Goal: Task Accomplishment & Management: Complete application form

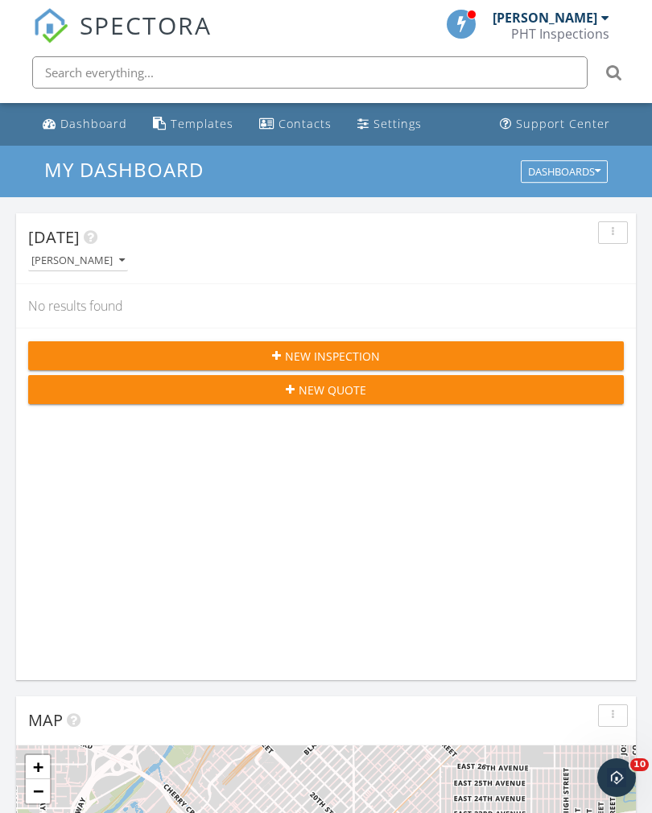
click at [458, 348] on div "New Inspection" at bounding box center [326, 356] width 570 height 17
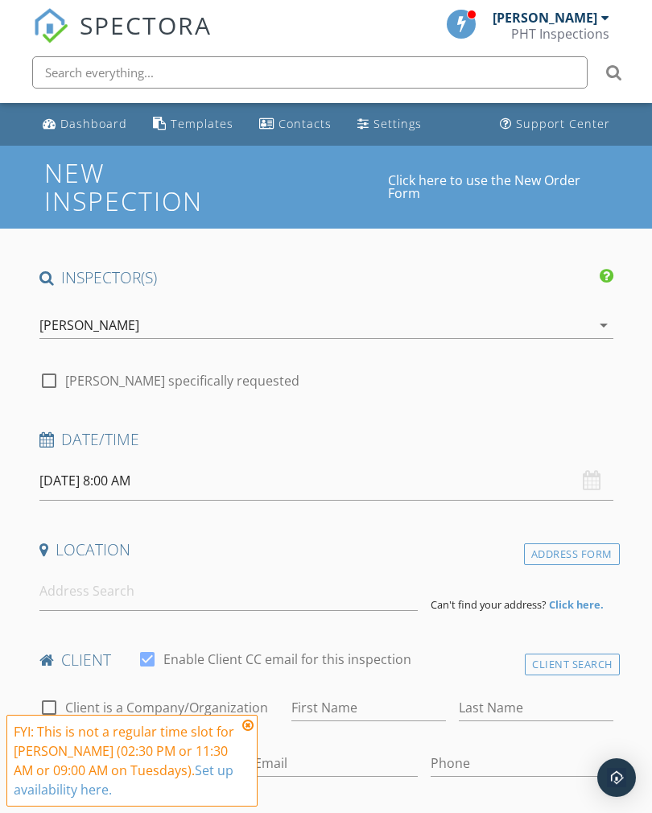
click at [63, 337] on div "Taylor Nicholson arrow_drop_down" at bounding box center [326, 325] width 574 height 27
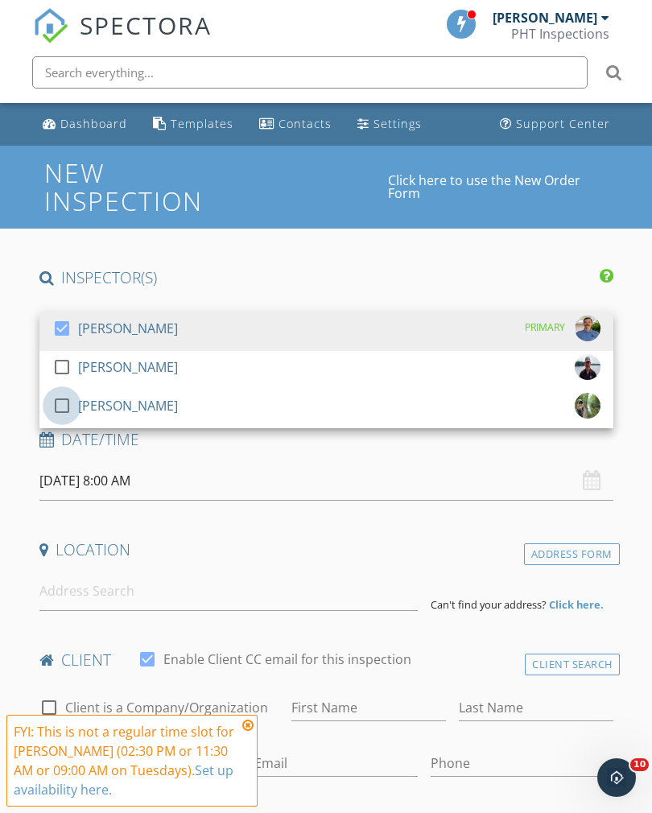
click at [55, 410] on div at bounding box center [61, 405] width 27 height 27
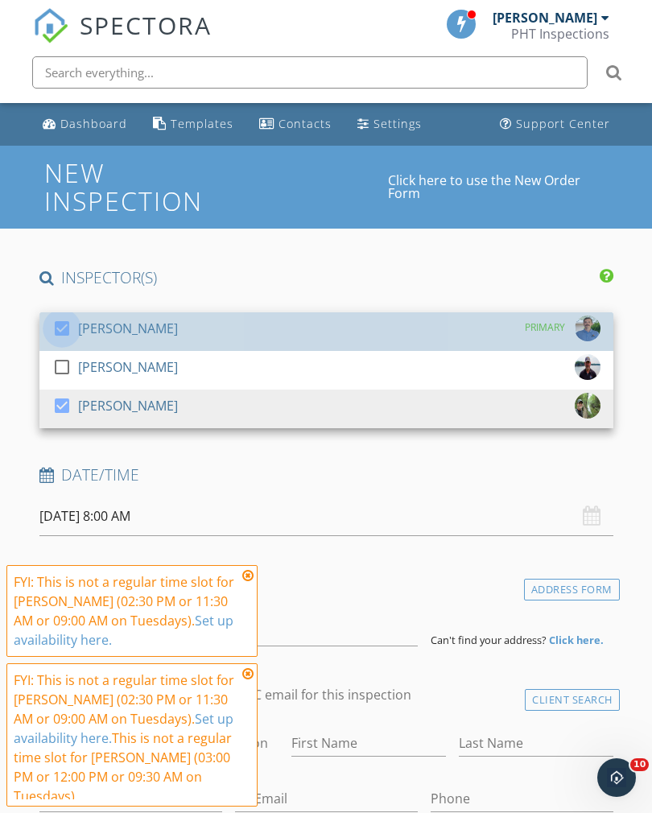
click at [66, 334] on div at bounding box center [61, 328] width 27 height 27
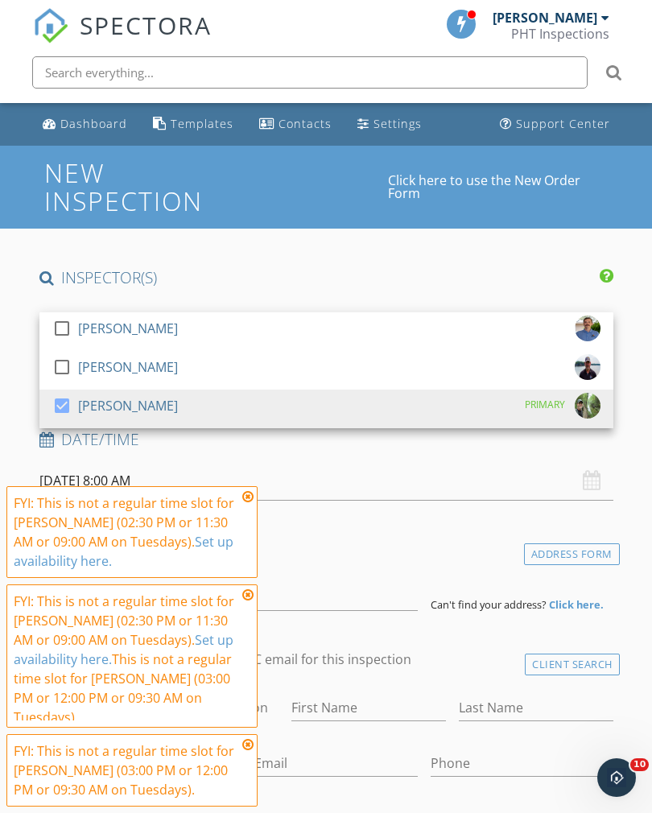
click at [357, 291] on div "INSPECTOR(S)" at bounding box center [326, 283] width 587 height 32
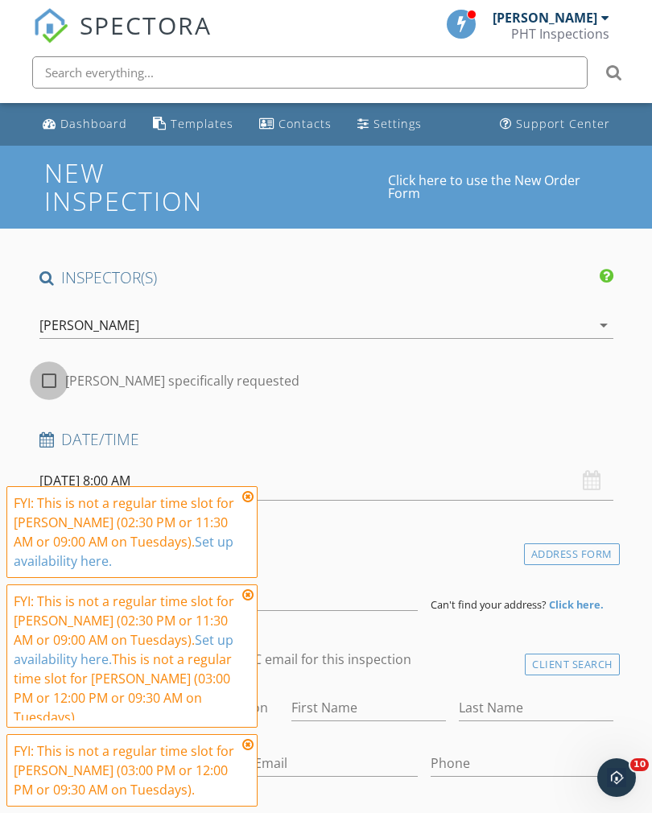
click at [46, 377] on div at bounding box center [48, 380] width 27 height 27
checkbox input "true"
click at [242, 491] on icon at bounding box center [247, 496] width 11 height 13
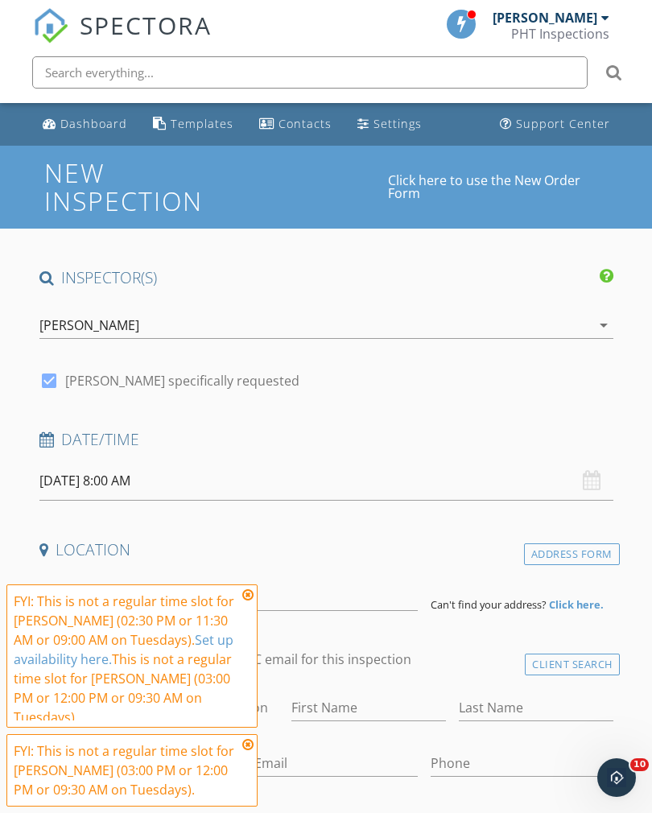
click at [247, 592] on icon at bounding box center [247, 594] width 11 height 13
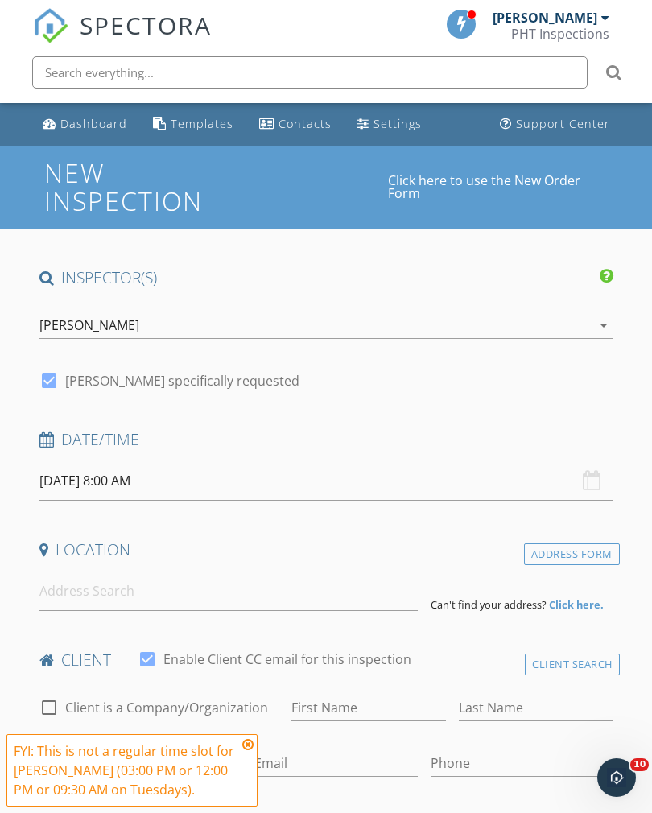
click at [252, 738] on icon at bounding box center [247, 744] width 11 height 13
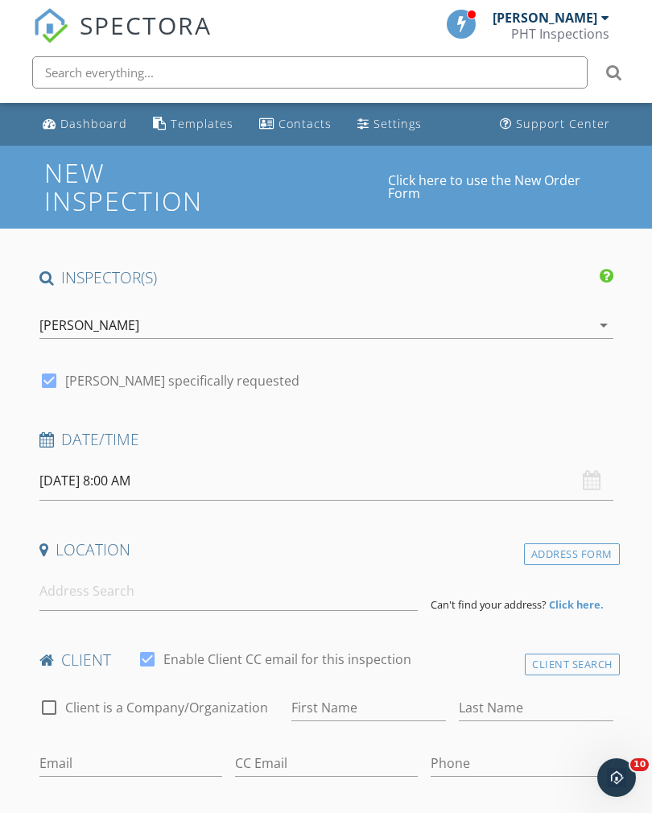
click at [72, 484] on input "09/30/2025 8:00 AM" at bounding box center [326, 480] width 574 height 39
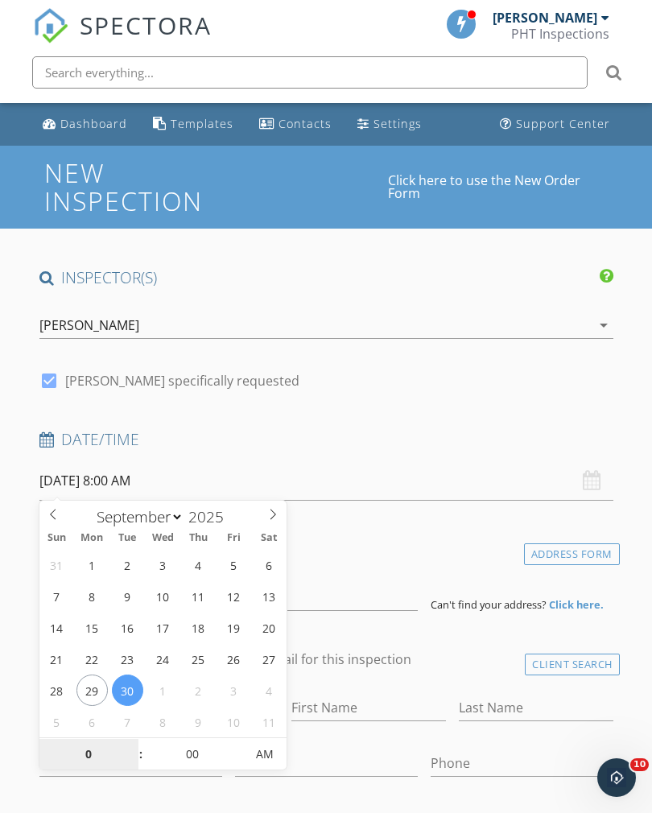
scroll to position [220, 0]
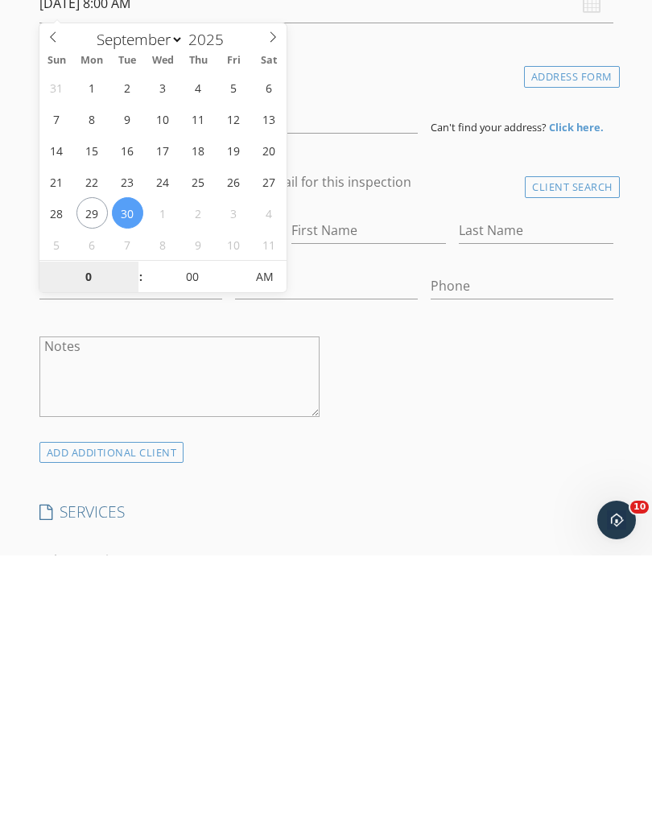
type input "03"
type input "09/30/2025 3:00 PM"
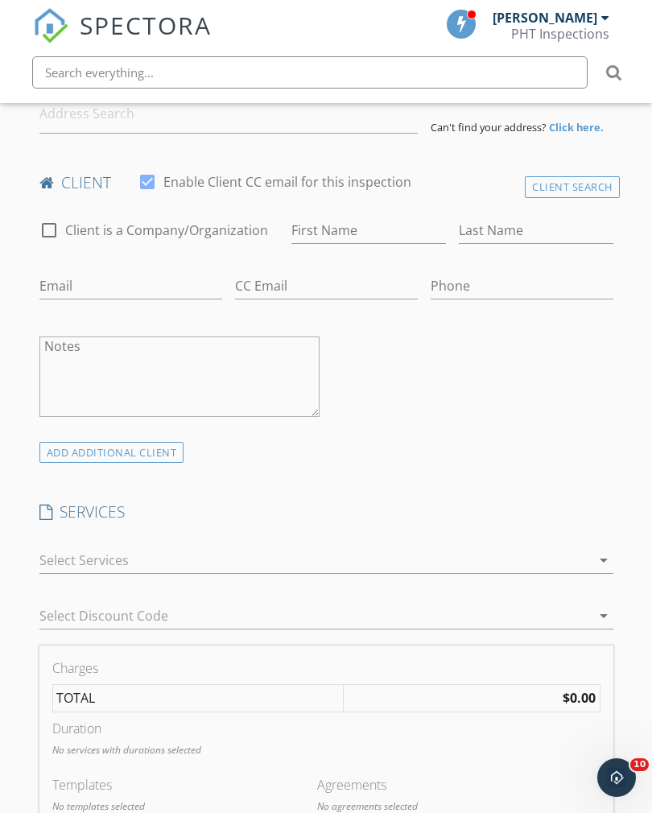
click at [444, 439] on div "check_box_outline_blank Client is a Company/Organization First Name Last Name E…" at bounding box center [326, 322] width 587 height 237
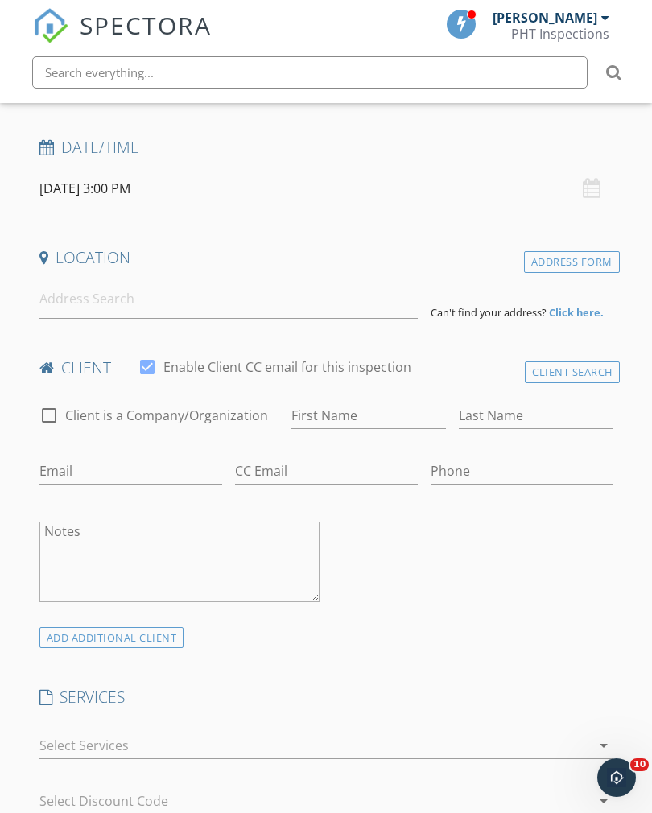
scroll to position [265, 0]
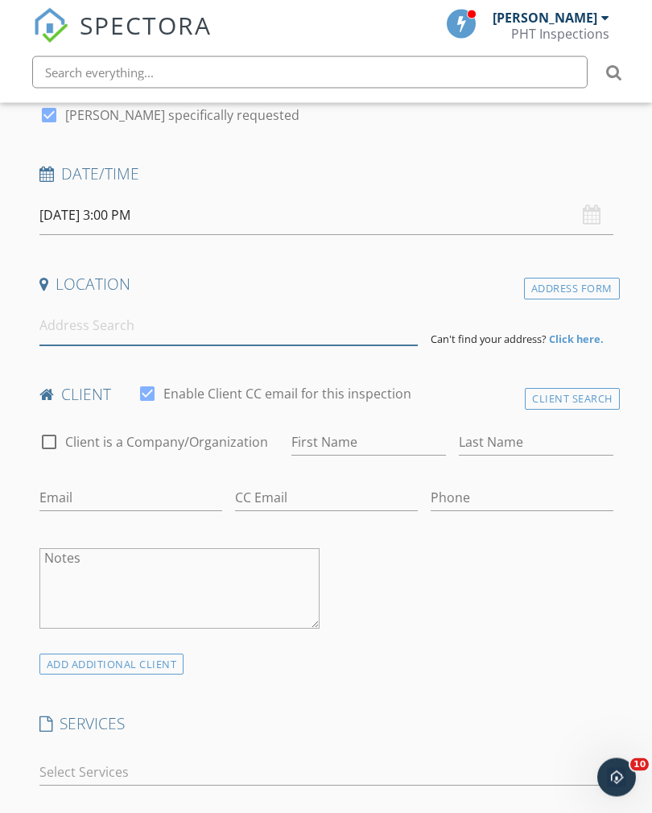
click at [67, 334] on input at bounding box center [228, 326] width 378 height 39
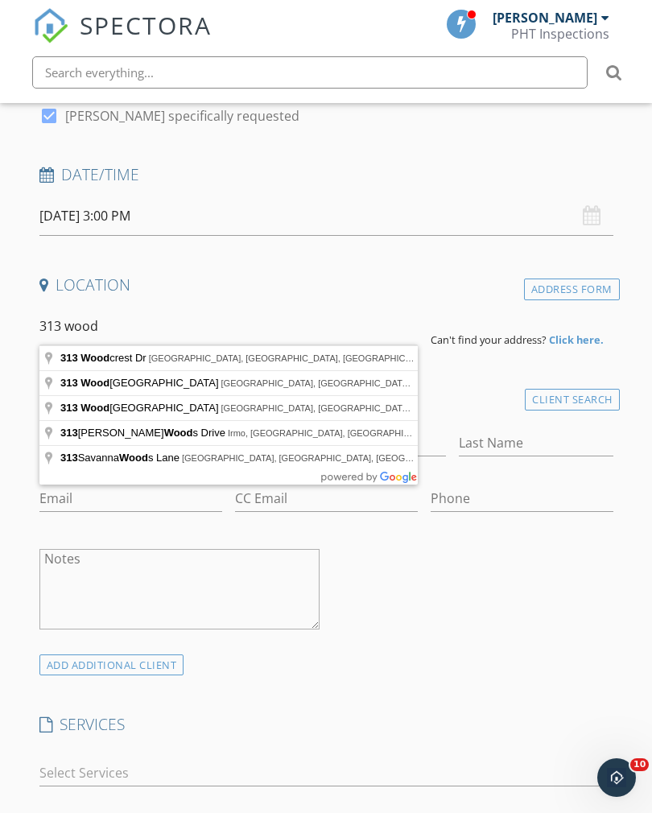
type input "313 Woodcrest Dr, Columbia, SC, USA"
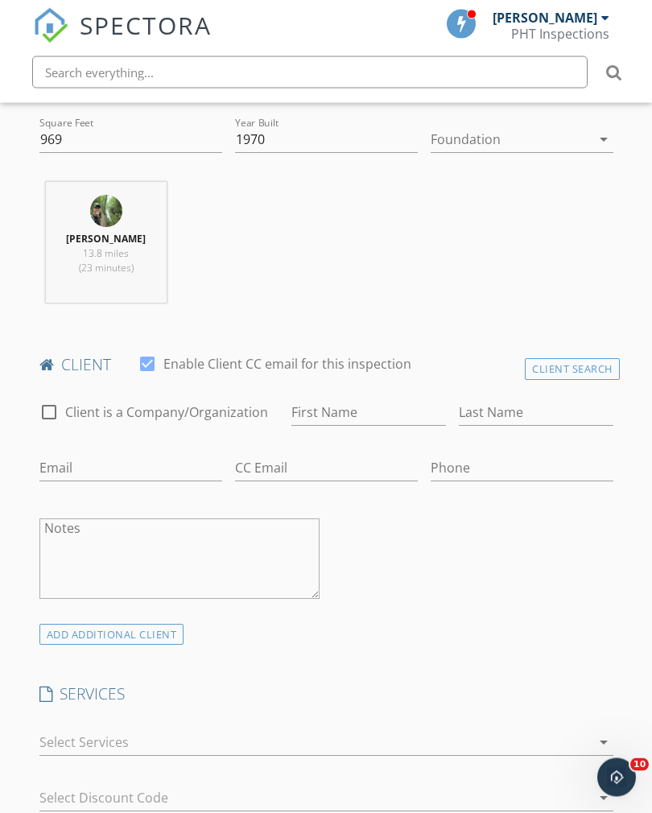
scroll to position [625, 0]
click at [361, 409] on input "First Name" at bounding box center [368, 412] width 155 height 27
type input "Tammie"
click at [500, 401] on input "Last Name" at bounding box center [536, 412] width 155 height 27
type input "Moore"
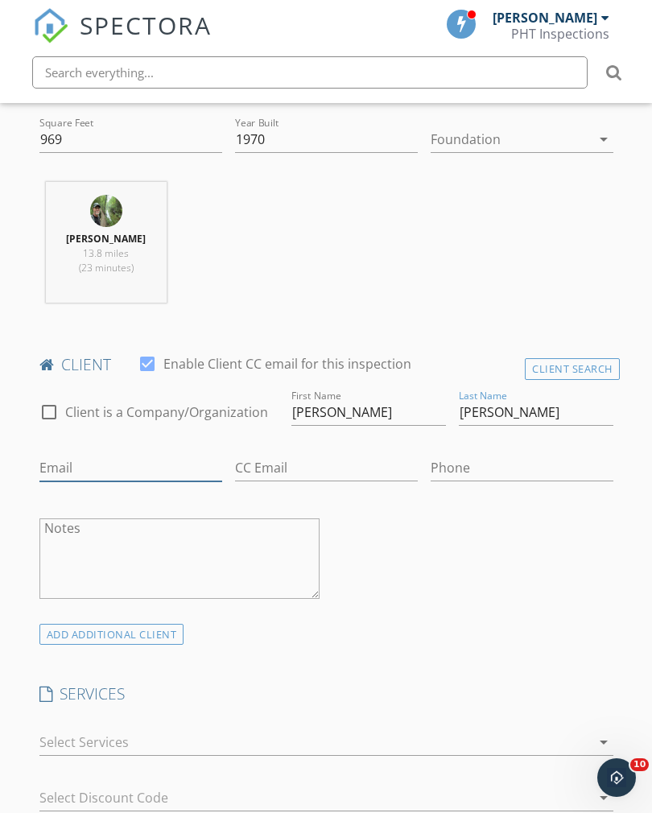
click at [63, 461] on input "Email" at bounding box center [130, 468] width 183 height 27
type input "Tammierw@gmail.com"
click at [428, 546] on div "check_box_outline_blank Client is a Company/Organization First Name Tammie Last…" at bounding box center [326, 504] width 587 height 237
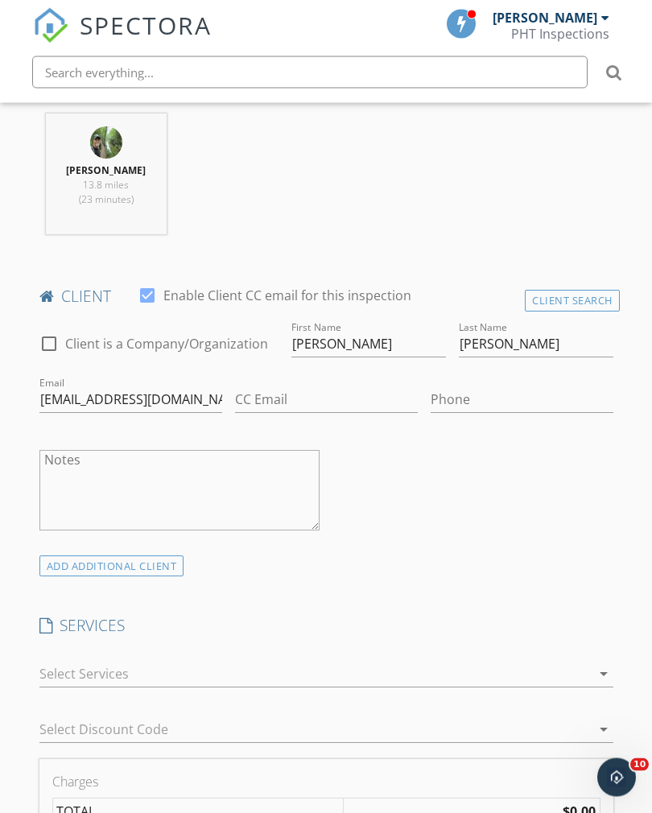
scroll to position [695, 0]
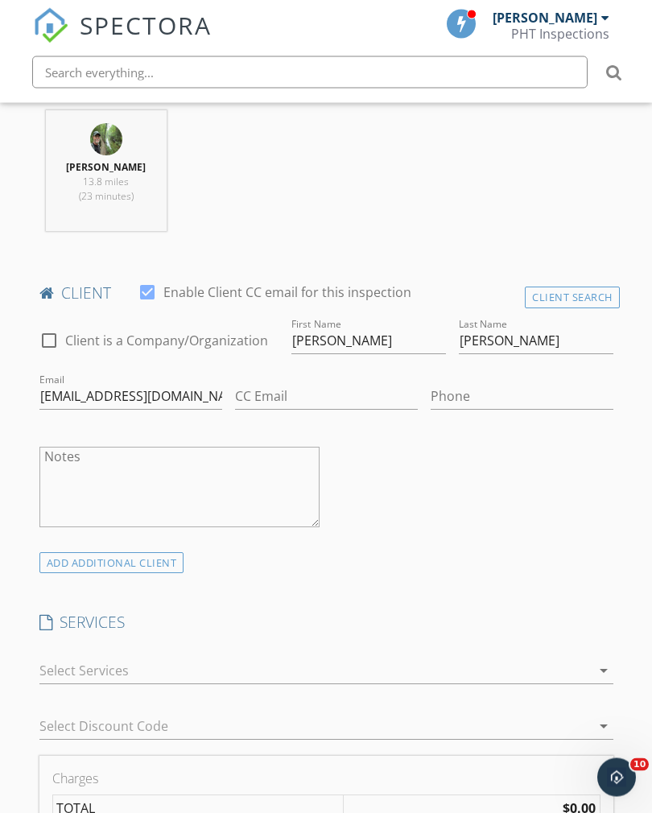
click at [262, 671] on div at bounding box center [314, 671] width 551 height 26
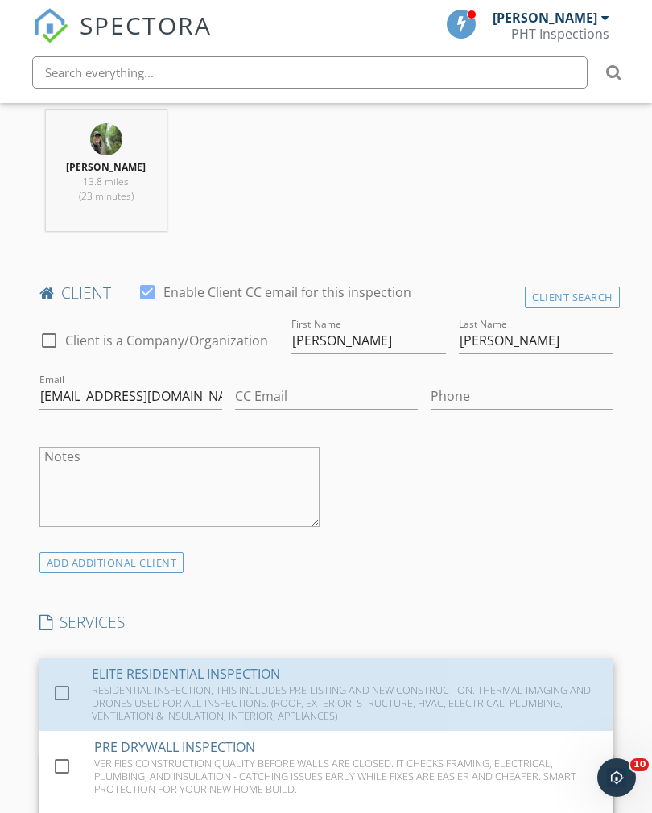
click at [53, 676] on div "check_box_outline_blank" at bounding box center [68, 694] width 33 height 36
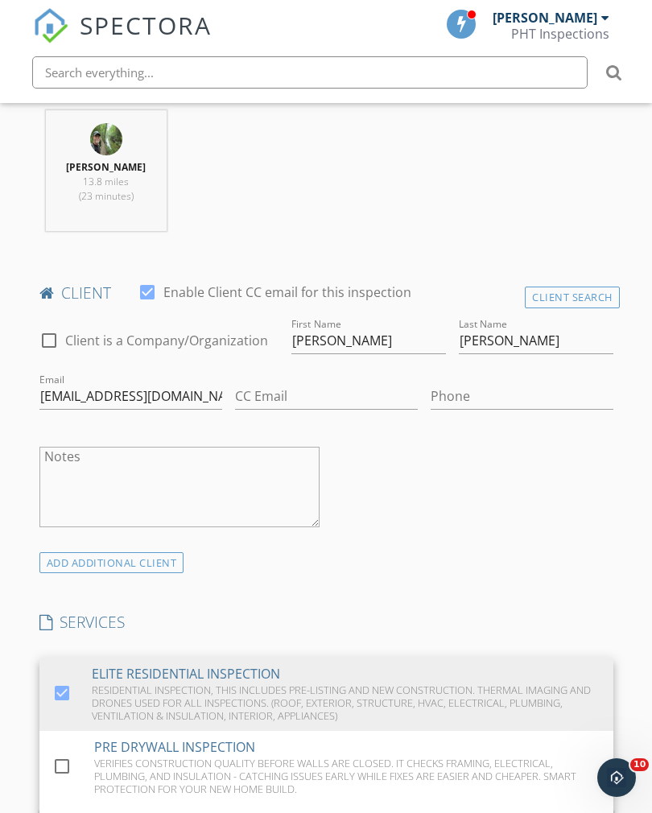
click at [477, 525] on div "check_box_outline_blank Client is a Company/Organization First Name Tammie Last…" at bounding box center [326, 433] width 587 height 237
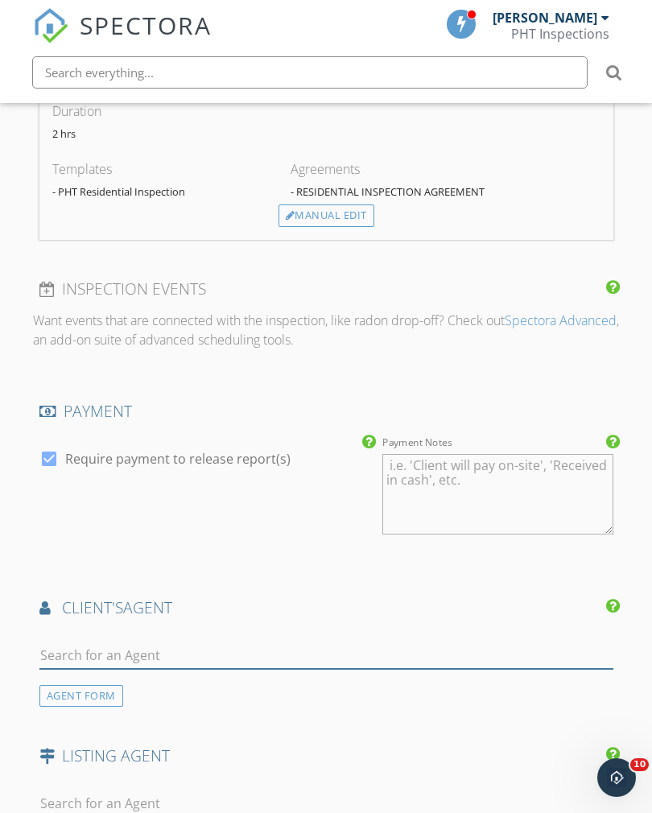
click at [263, 656] on input "text" at bounding box center [326, 655] width 574 height 27
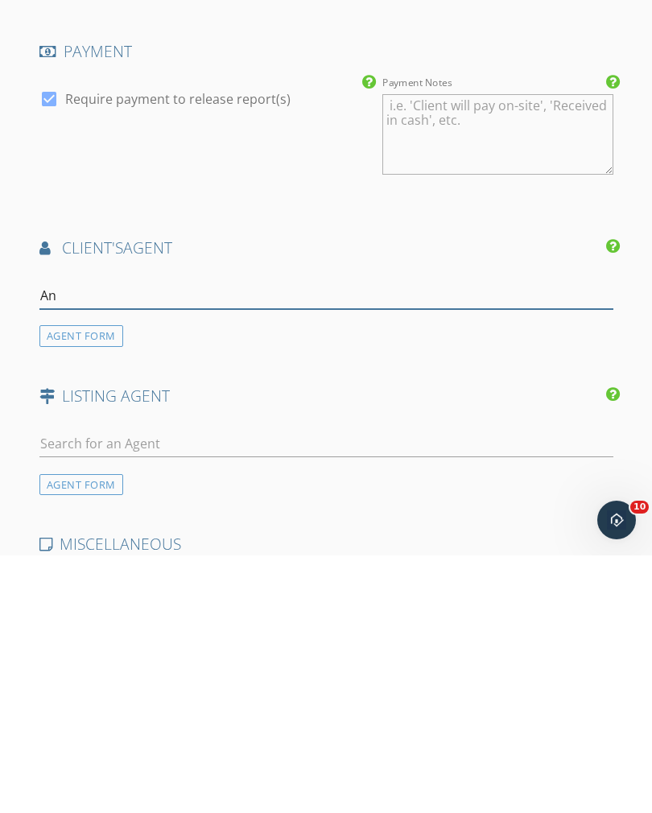
type input "Ang"
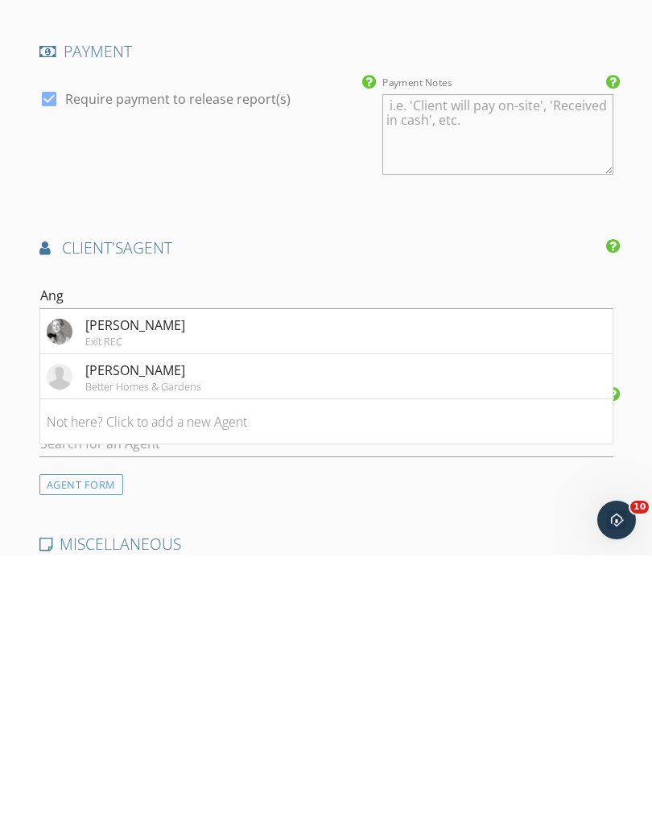
click at [72, 621] on img at bounding box center [60, 634] width 26 height 26
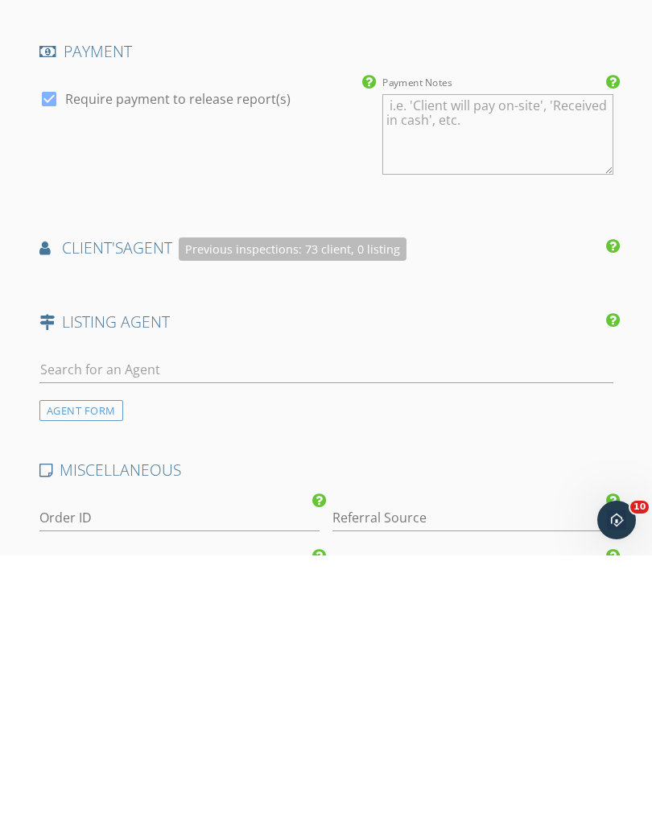
scroll to position [1872, 0]
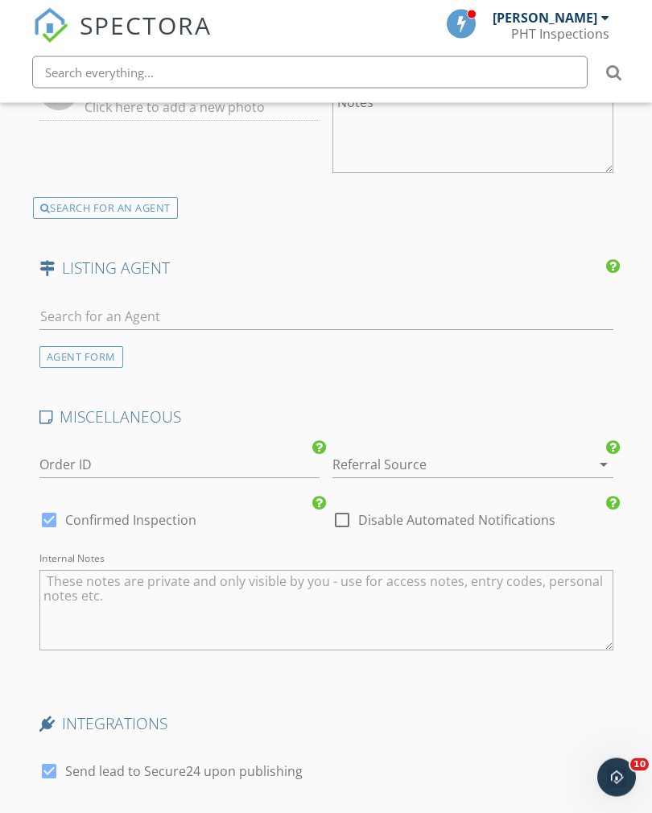
click at [408, 457] on div at bounding box center [450, 465] width 236 height 26
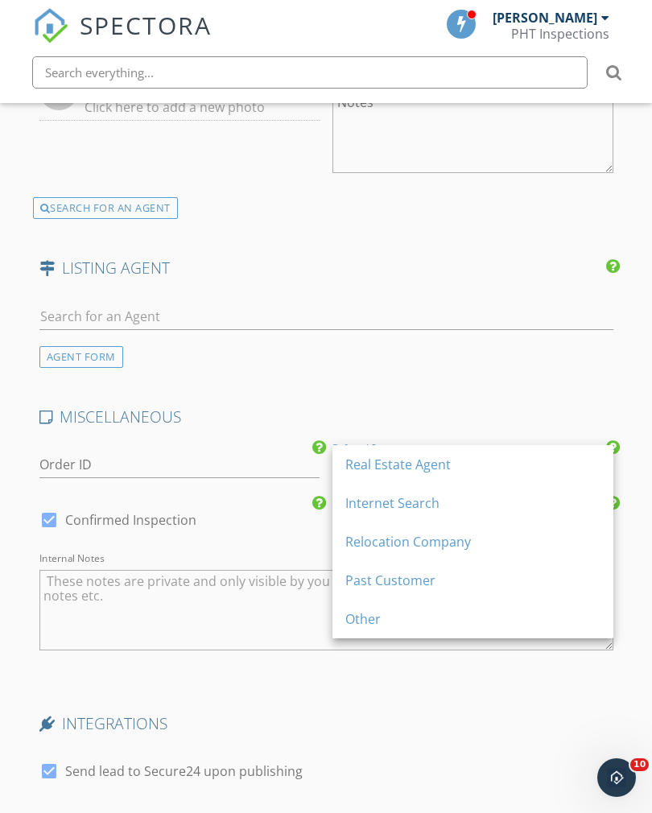
click at [418, 473] on div "Real Estate Agent" at bounding box center [472, 464] width 255 height 19
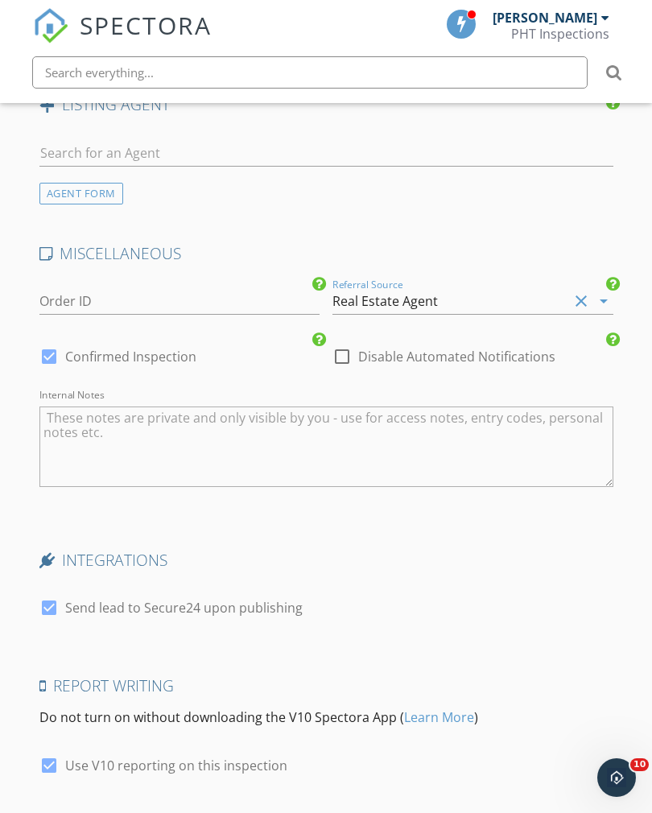
scroll to position [2359, 0]
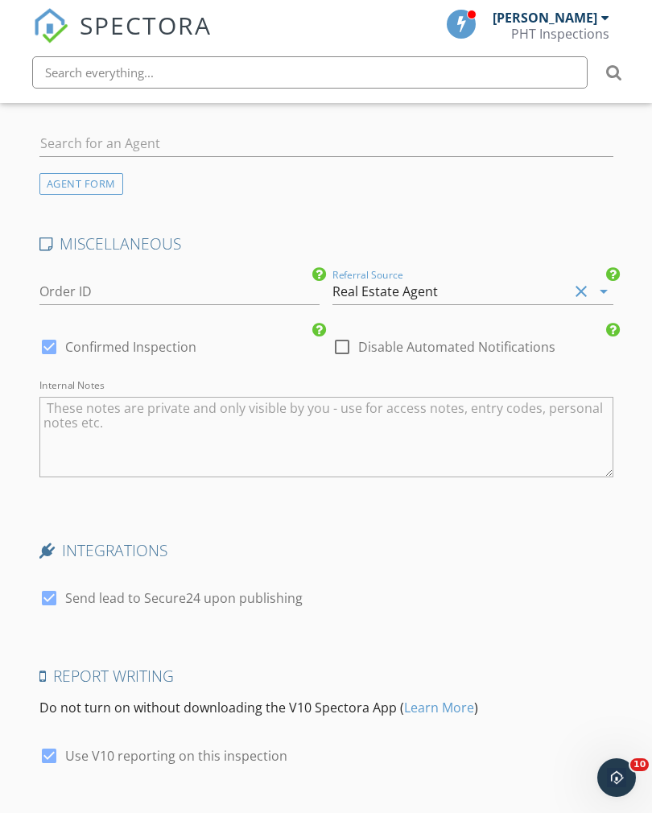
click at [44, 588] on div at bounding box center [48, 597] width 27 height 27
checkbox input "false"
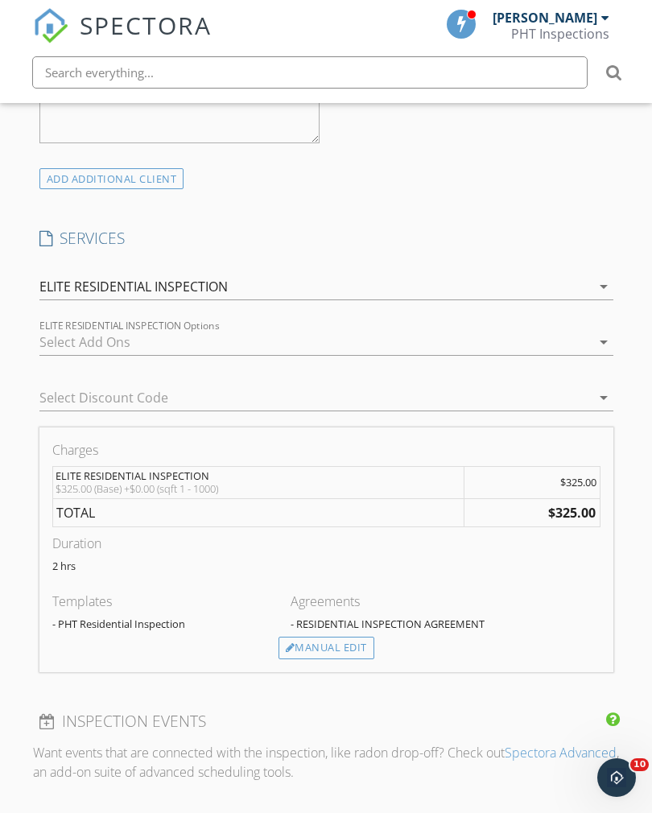
scroll to position [1079, 0]
